Goal: Task Accomplishment & Management: Use online tool/utility

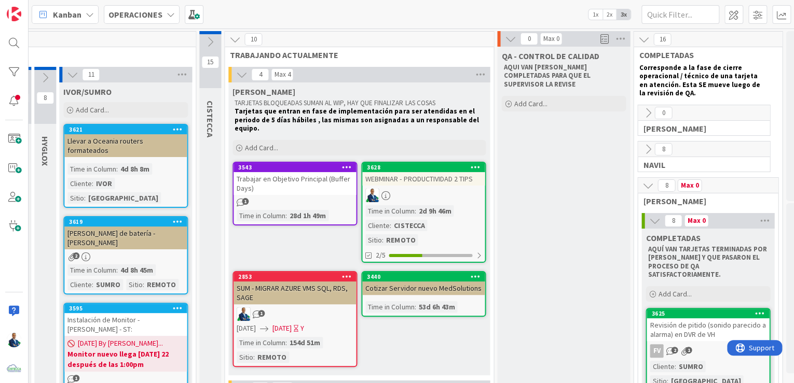
scroll to position [0, 634]
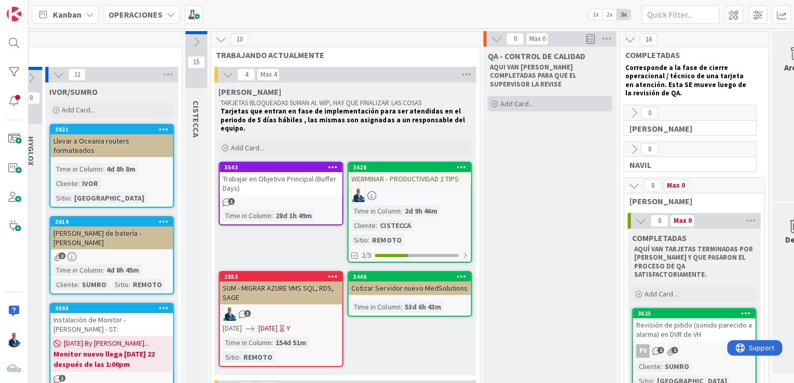
click at [535, 98] on div "Add Card..." at bounding box center [549, 104] width 124 height 16
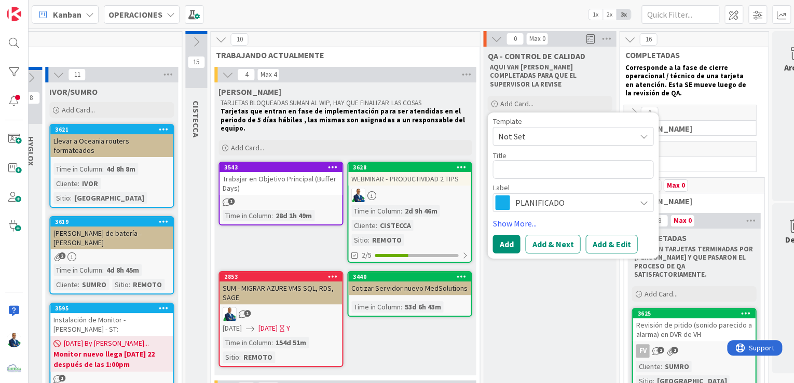
type textarea "x"
type textarea "AC"
type textarea "x"
type textarea "ACt"
type textarea "x"
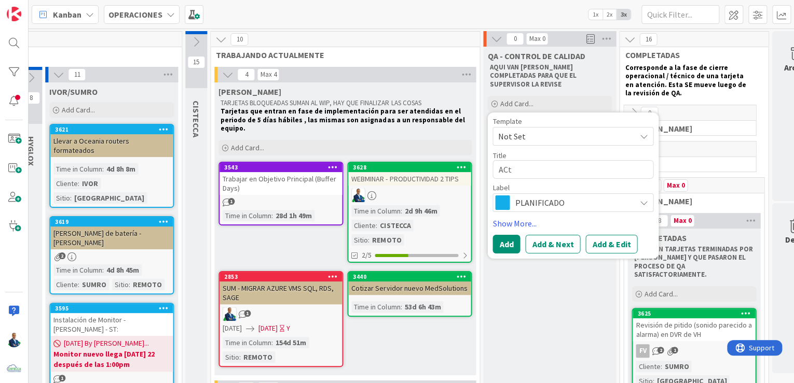
type textarea "ACtu"
type textarea "x"
type textarea "ACtua"
type textarea "x"
type textarea "ACtual"
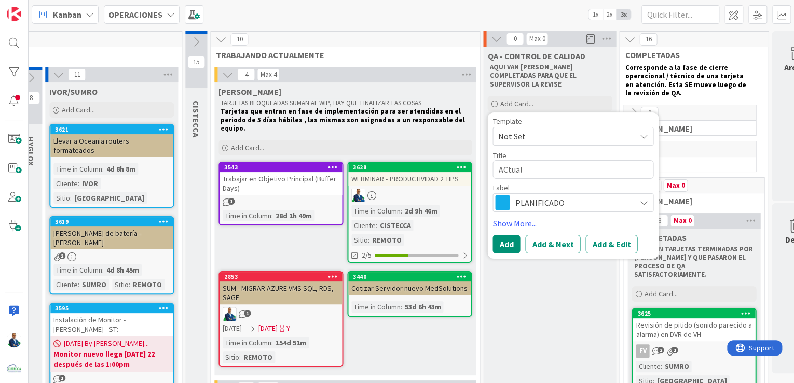
type textarea "x"
type textarea "ACtuali"
type textarea "x"
type textarea "ACtualiz"
type textarea "x"
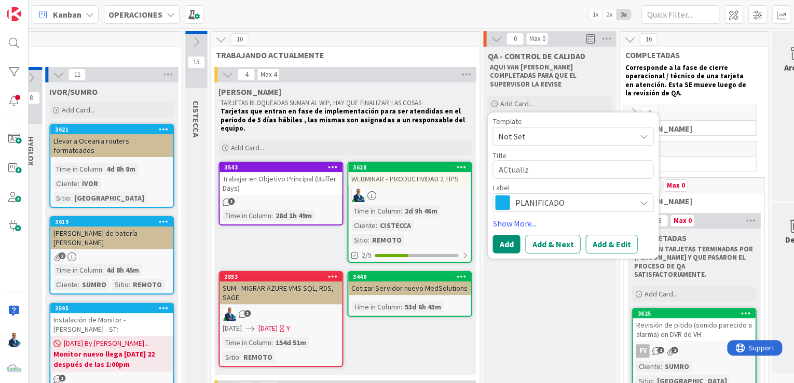
type textarea "ACtualiza"
type textarea "x"
type textarea "ACtualizar"
type textarea "x"
type textarea "ACtualizar"
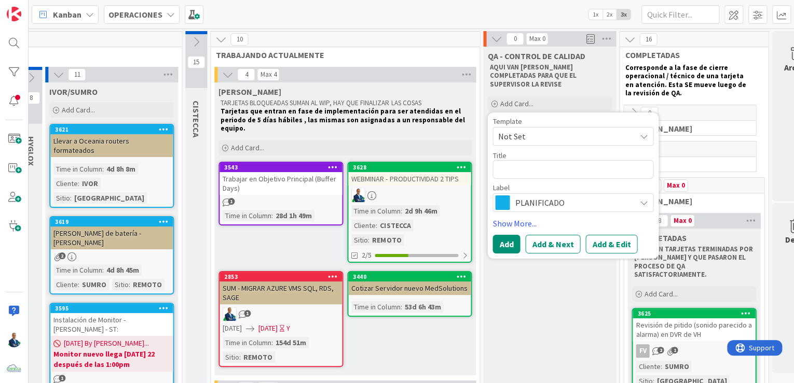
type textarea "x"
type textarea "A"
type textarea "x"
type textarea "Ac"
type textarea "x"
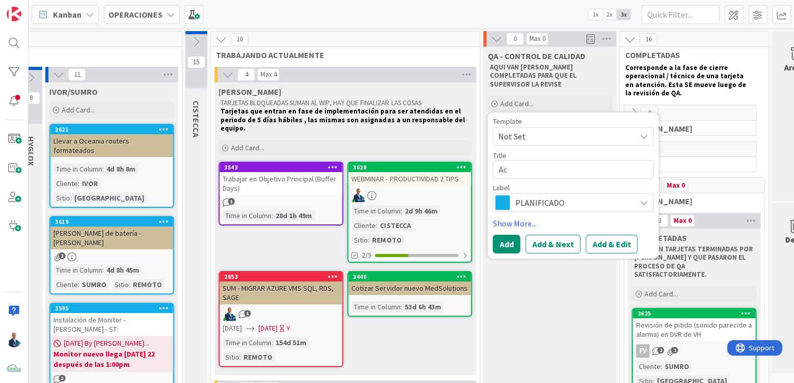
type textarea "Act"
type textarea "x"
type textarea "Actu"
type textarea "x"
type textarea "Actua"
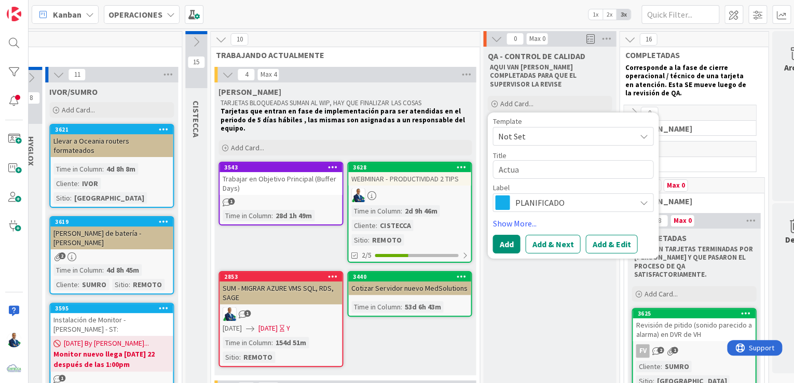
type textarea "x"
type textarea "Actual"
type textarea "x"
type textarea "Actuali"
type textarea "x"
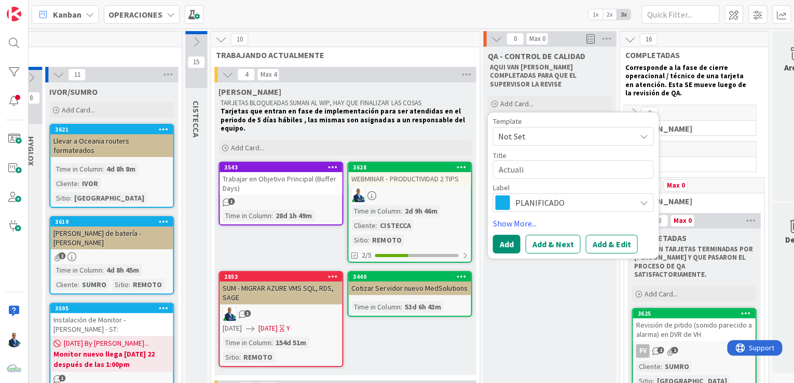
type textarea "Actualiz"
type textarea "x"
type textarea "Actualiza"
type textarea "x"
type textarea "Actualizar"
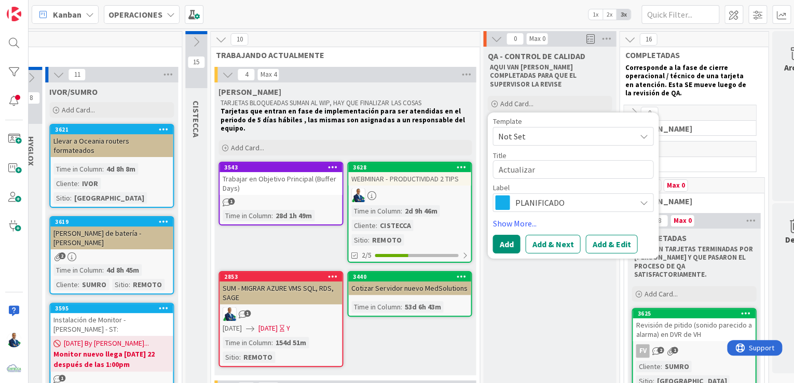
type textarea "x"
type textarea "Actualizar"
type textarea "x"
type textarea "Ac"
type textarea "x"
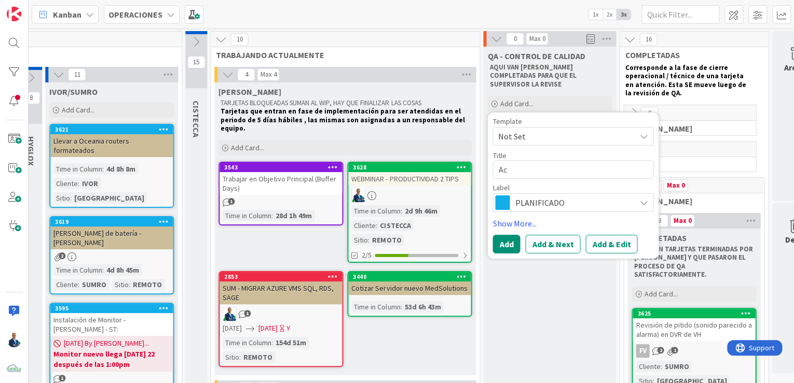
type textarea "Act"
type textarea "x"
type textarea "Acti"
type textarea "x"
type textarea "Activ"
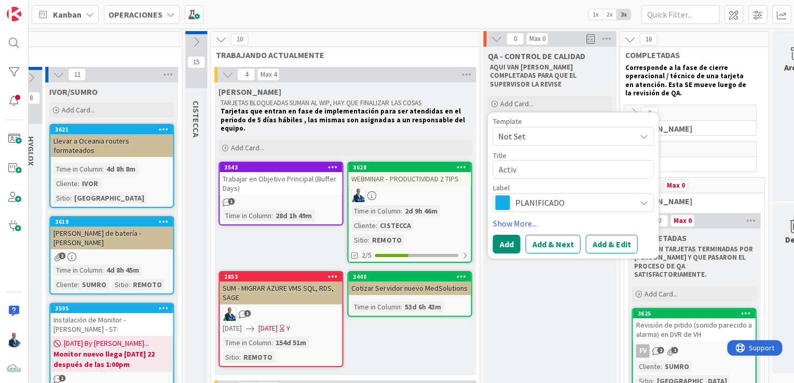
type textarea "x"
type textarea "Activa"
type textarea "x"
type textarea "Activar"
type textarea "x"
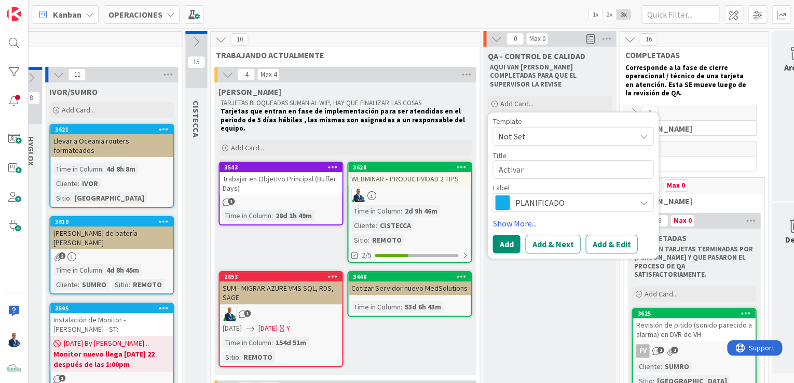
type textarea "Activar"
type textarea "x"
type textarea "Activar H"
type textarea "x"
type textarea "Activar Hp"
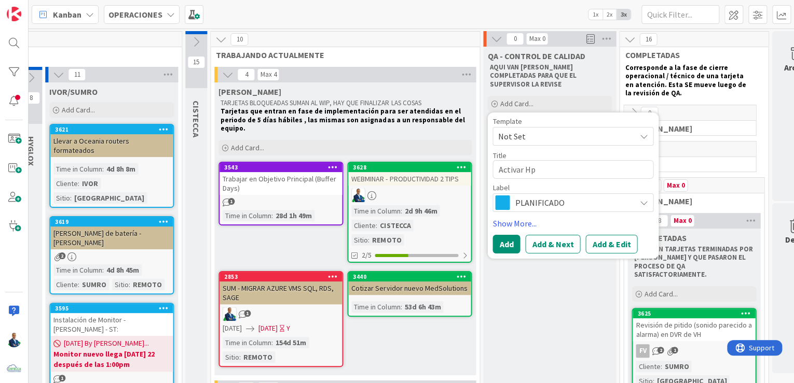
type textarea "x"
type textarea "Activar Hp"
type textarea "x"
type textarea "Activar Hp I"
type textarea "x"
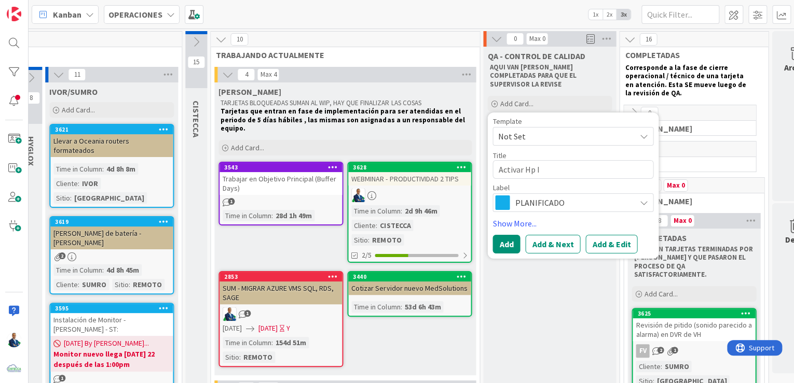
type textarea "Activar Hp In"
type textarea "x"
type textarea "Activar Hp Ins"
type textarea "x"
type textarea "Activar Hp Insi"
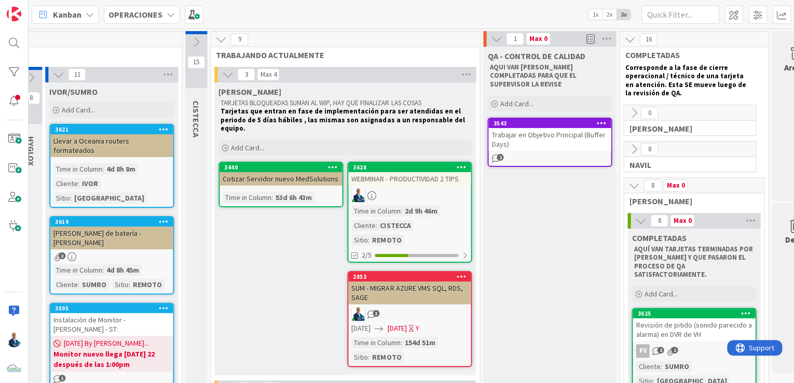
click at [635, 115] on icon at bounding box center [633, 112] width 11 height 11
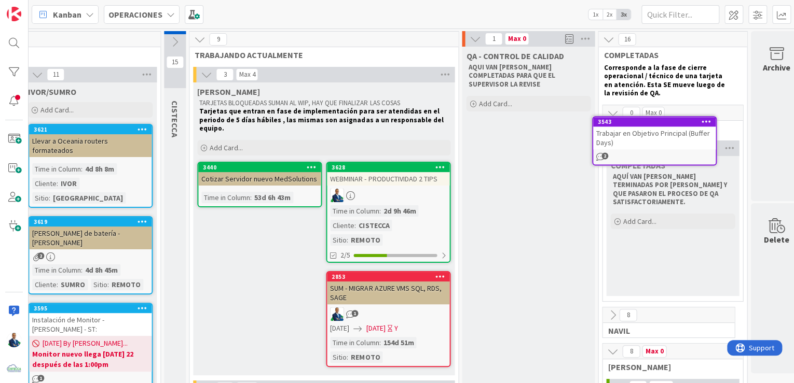
scroll to position [0, 672]
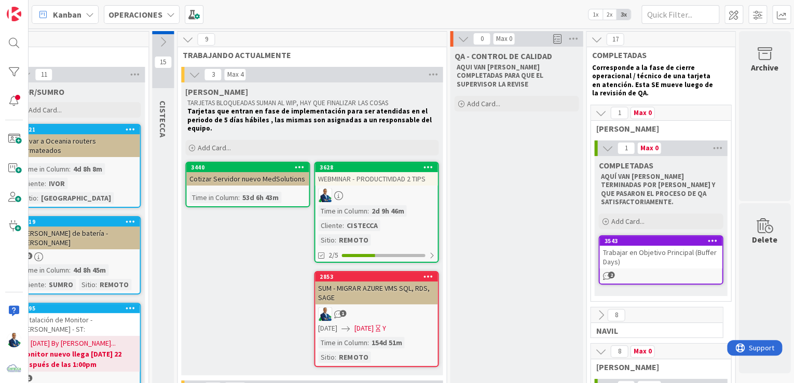
click at [249, 164] on div "3440" at bounding box center [250, 167] width 118 height 7
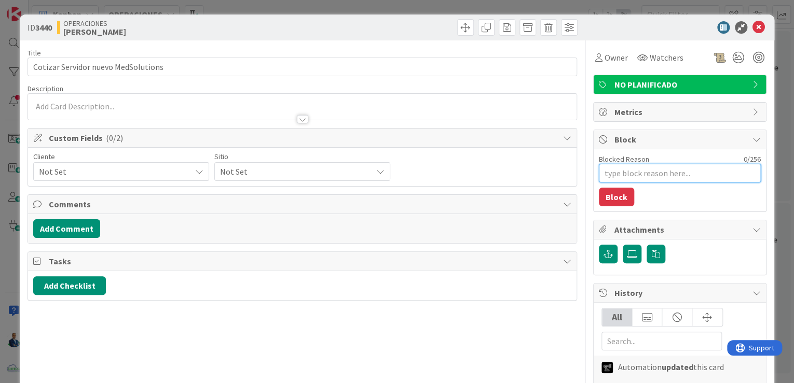
click at [618, 181] on textarea "Blocked Reason" at bounding box center [679, 173] width 162 height 19
type textarea "x"
type textarea "E"
type textarea "x"
type textarea "Esp"
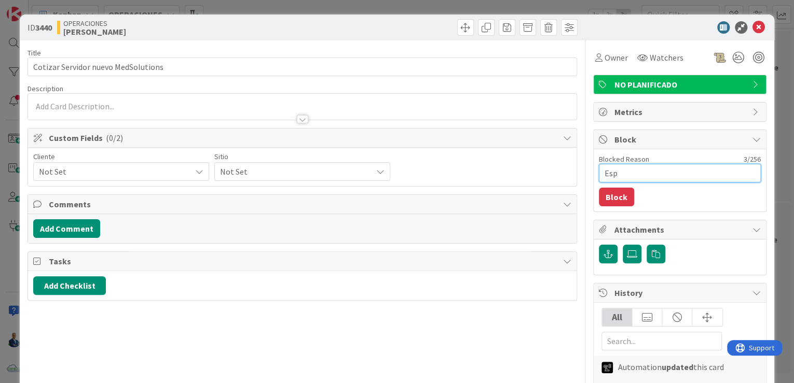
type textarea "x"
type textarea "Espe"
type textarea "x"
type textarea "Esper"
type textarea "x"
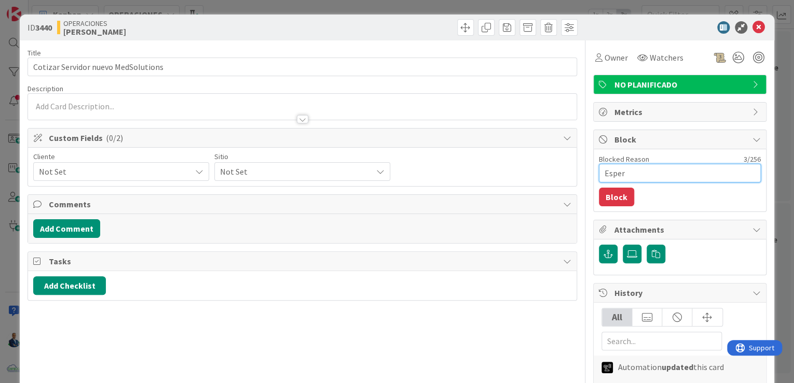
type textarea "Espera"
type textarea "x"
type textarea "Esperan"
type textarea "x"
type textarea "Esperand"
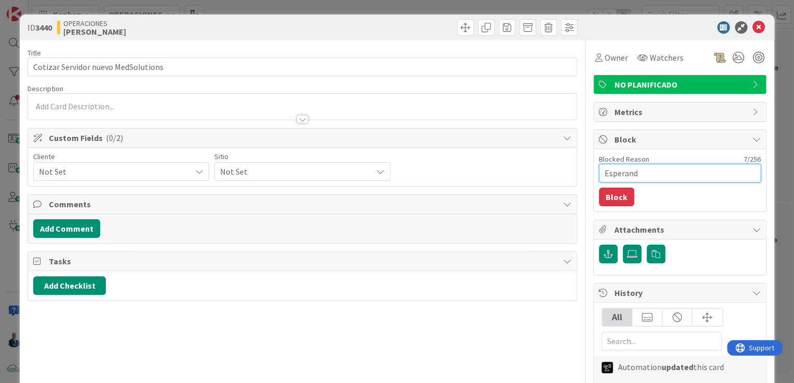
type textarea "x"
type textarea "Esperando"
type textarea "x"
type textarea "Esperando M"
type textarea "x"
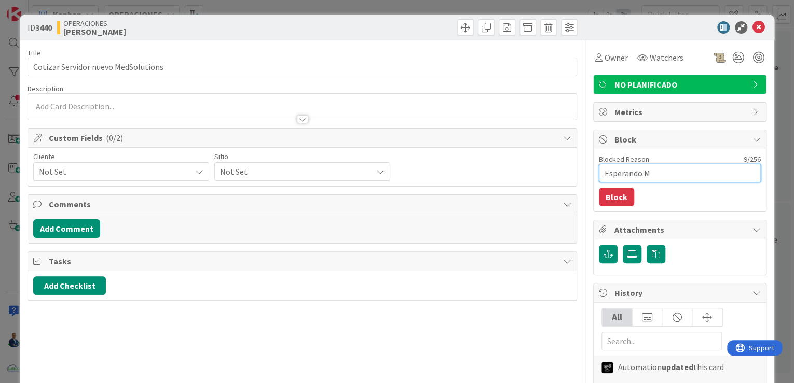
type textarea "Esperando ME"
type textarea "x"
type textarea "Esperando MED"
type textarea "x"
type textarea "Esperando"
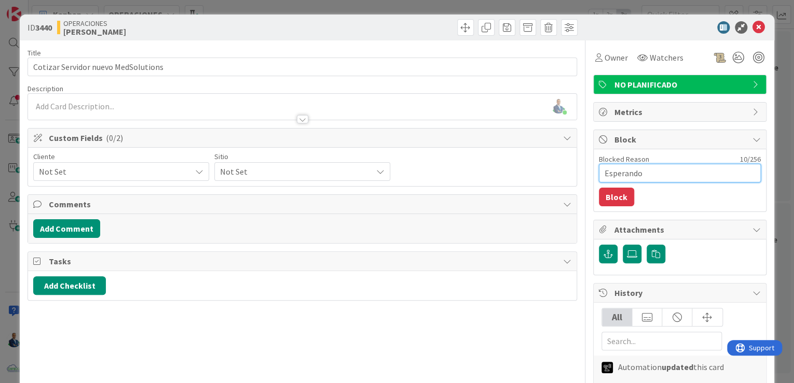
type textarea "x"
type textarea "Esperando I"
type textarea "x"
type textarea "Esperando IN"
type textarea "x"
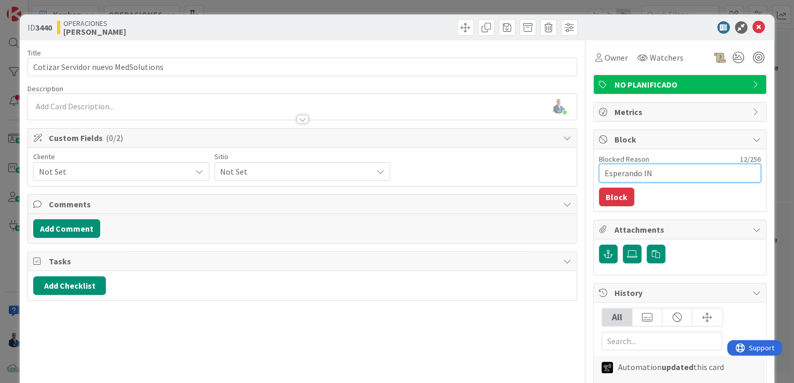
type textarea "Esperando INT"
type textarea "x"
type textarea "Esperando INTC"
type textarea "x"
type textarea "Esperando INTCO"
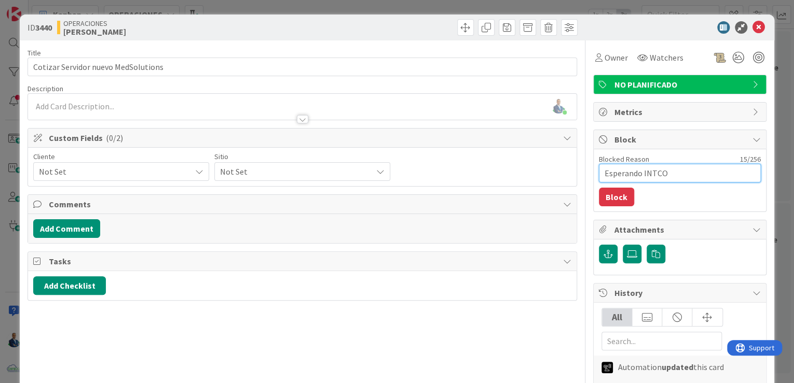
type textarea "x"
type textarea "Esperando INTCOM"
type textarea "x"
type textarea "Esperando INTCOME"
type textarea "x"
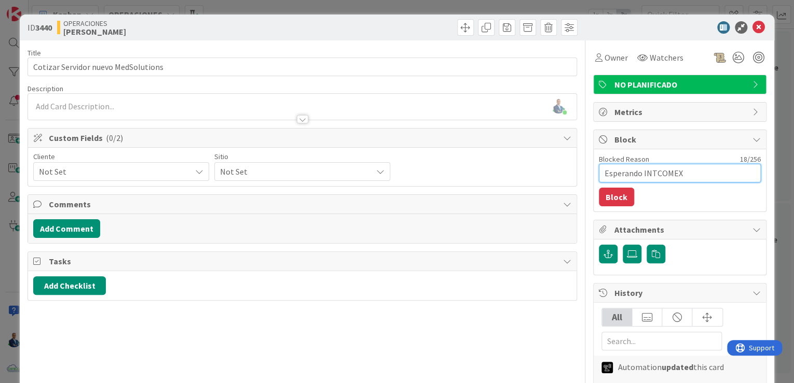
type textarea "Esperando INTCOMEX"
type textarea "x"
type textarea "Esperando INTCOMEX u"
type textarea "x"
type textarea "Esperando INTCOMEX up"
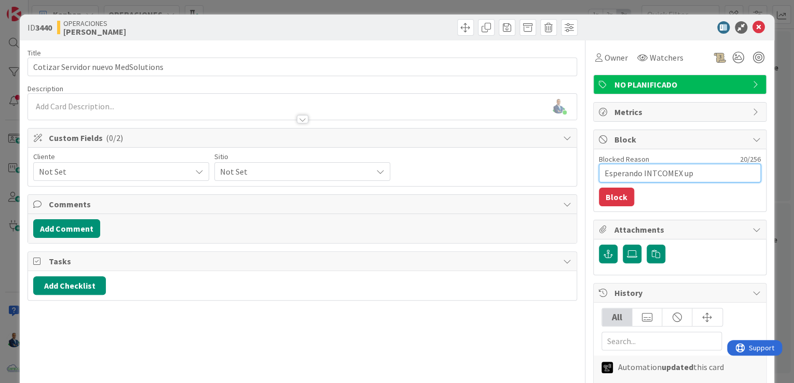
type textarea "x"
type textarea "Esperando INTCOMEX upd"
type textarea "x"
type textarea "Esperando INTCOMEX updat"
type textarea "x"
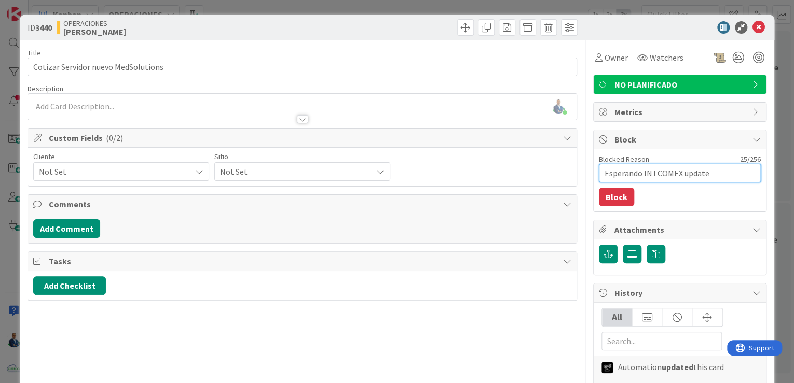
type textarea "Esperando INTCOMEX update"
type textarea "x"
type textarea "Esperando INTCOMEX update"
click at [616, 188] on button "Block" at bounding box center [615, 197] width 35 height 19
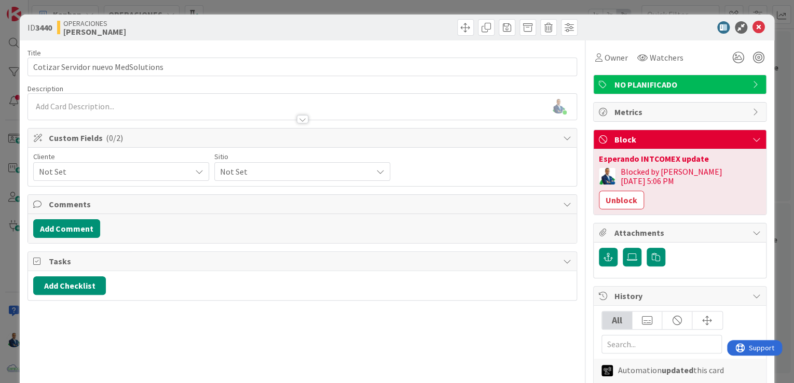
click at [774, 134] on div "ID 3440 OPERACIONES [PERSON_NAME] Title 35 / 128 Cotizar Servidor nuevo MedSolu…" at bounding box center [397, 191] width 794 height 383
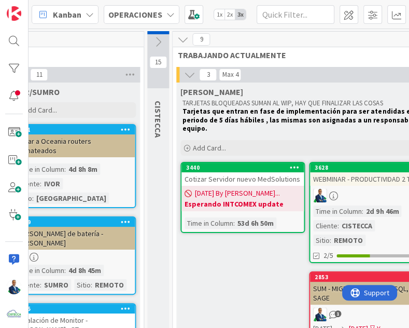
type textarea "x"
